Goal: Task Accomplishment & Management: Use online tool/utility

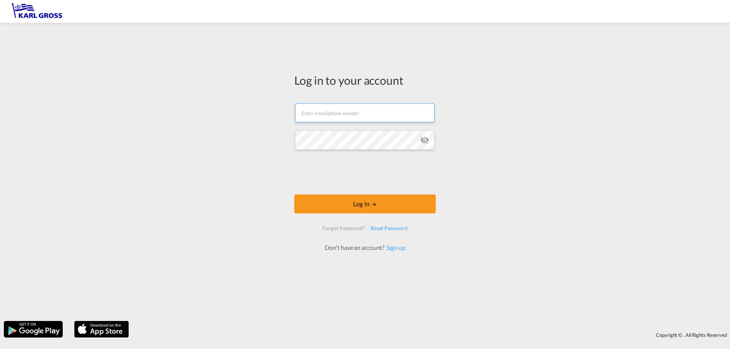
click at [364, 112] on input "text" at bounding box center [364, 112] width 139 height 19
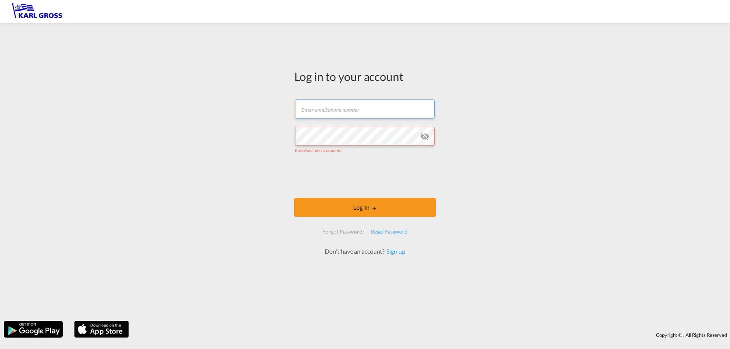
type input "[PERSON_NAME][EMAIL_ADDRESS][DOMAIN_NAME]"
click at [279, 145] on div "Log in to your account [PERSON_NAME][EMAIL_ADDRESS][DOMAIN_NAME] Password field…" at bounding box center [365, 172] width 730 height 291
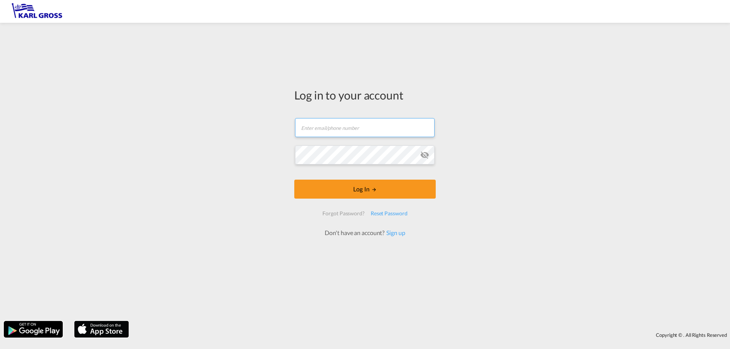
drag, startPoint x: 318, startPoint y: 128, endPoint x: 352, endPoint y: 128, distance: 33.4
click at [318, 130] on input "text" at bounding box center [364, 127] width 139 height 19
type input "[PERSON_NAME][EMAIL_ADDRESS][DOMAIN_NAME]"
click at [214, 152] on div "Log in to your account [PERSON_NAME][EMAIL_ADDRESS][DOMAIN_NAME] Password field…" at bounding box center [365, 172] width 730 height 291
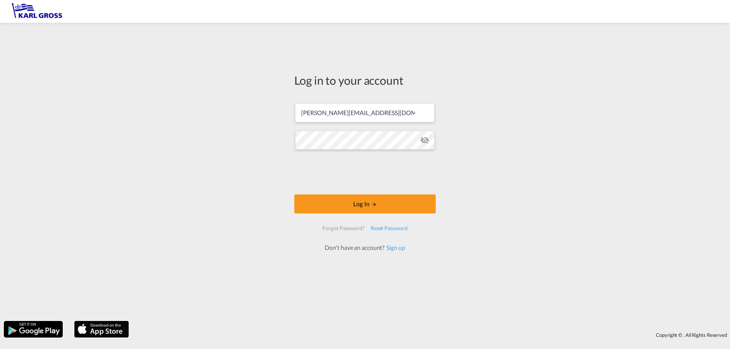
click at [344, 201] on body "Log in to your account [PERSON_NAME][EMAIL_ADDRESS][DOMAIN_NAME] Log In Forgot …" at bounding box center [365, 174] width 730 height 349
click at [383, 202] on button "Log In" at bounding box center [364, 204] width 141 height 19
